Goal: Find specific page/section: Find specific page/section

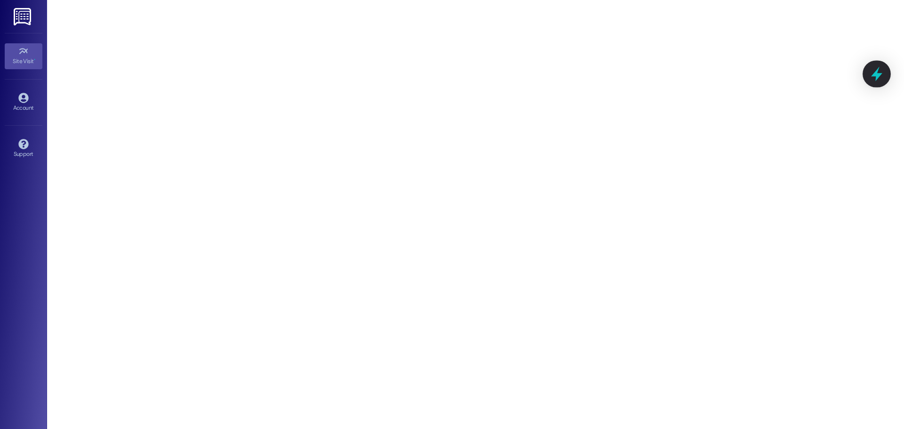
click at [873, 71] on icon at bounding box center [876, 74] width 16 height 16
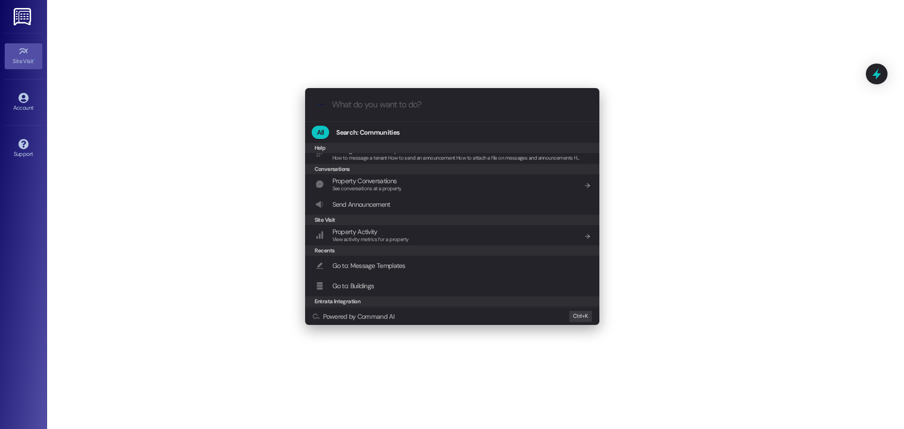
scroll to position [100, 0]
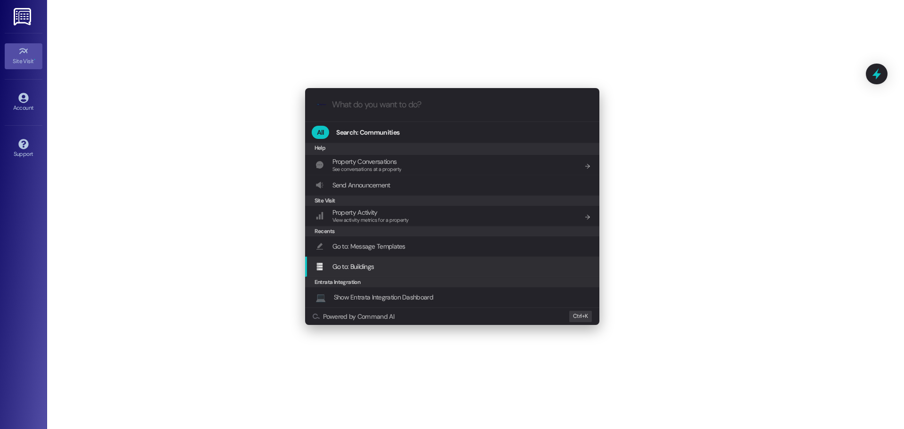
click at [418, 266] on div "Go to: Buildings Add shortcut" at bounding box center [452, 266] width 275 height 10
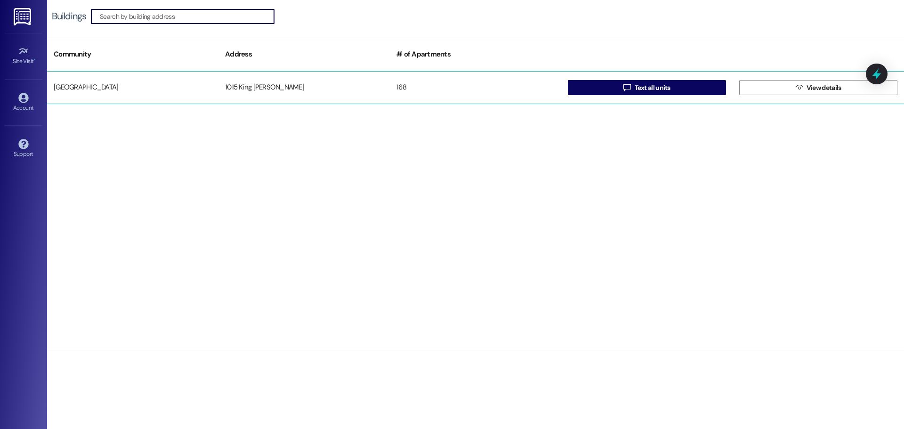
click at [357, 89] on div "1015 King [PERSON_NAME]" at bounding box center [303, 87] width 171 height 19
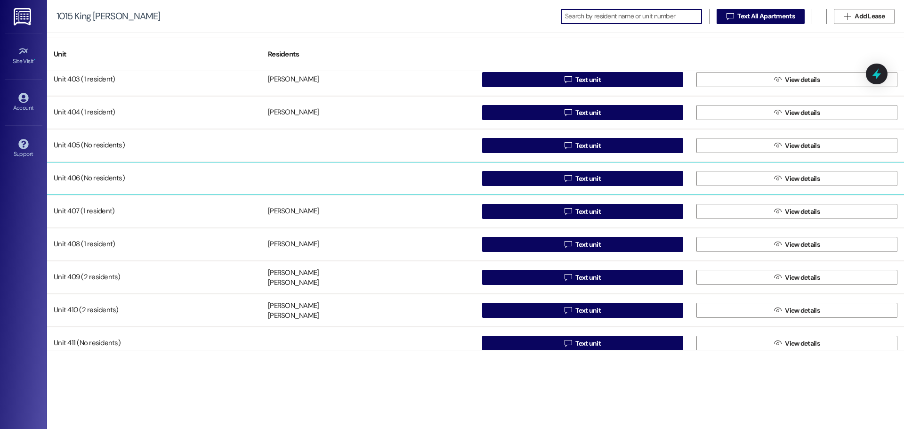
scroll to position [2401, 0]
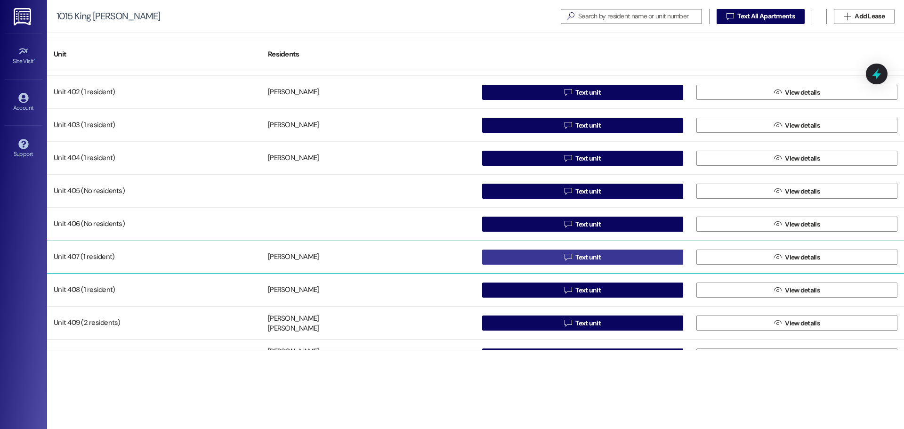
click at [564, 257] on icon "" at bounding box center [567, 257] width 7 height 8
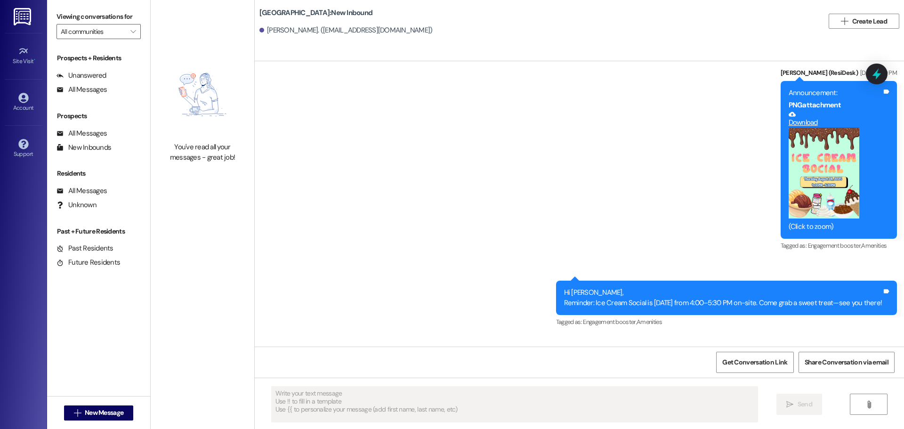
scroll to position [574, 0]
